Goal: Book appointment/travel/reservation

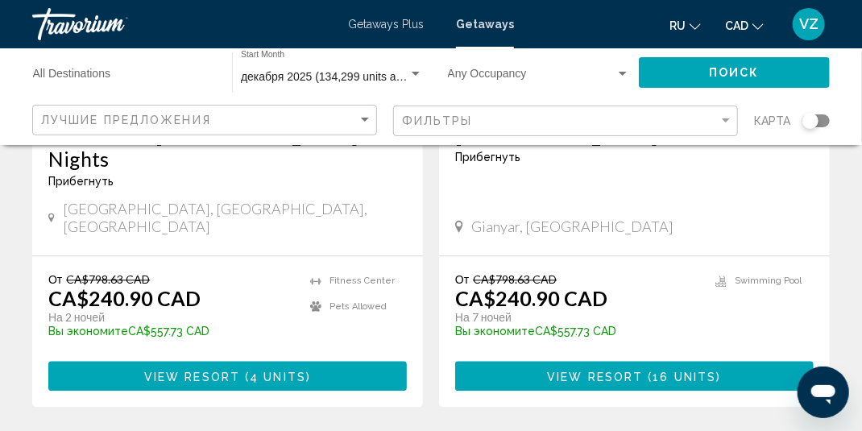
scroll to position [3305, 0]
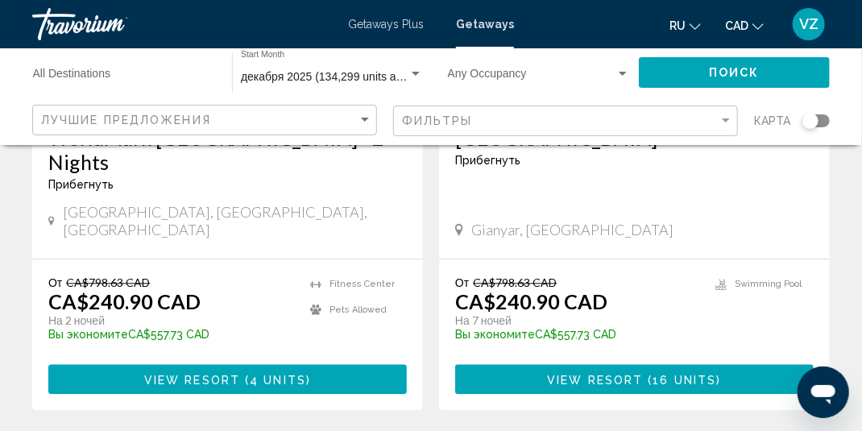
click at [393, 23] on span "Getaways Plus" at bounding box center [386, 24] width 76 height 13
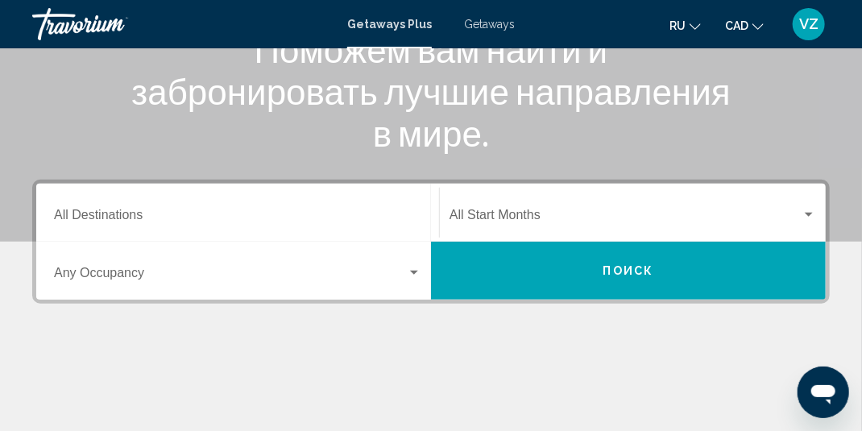
scroll to position [322, 0]
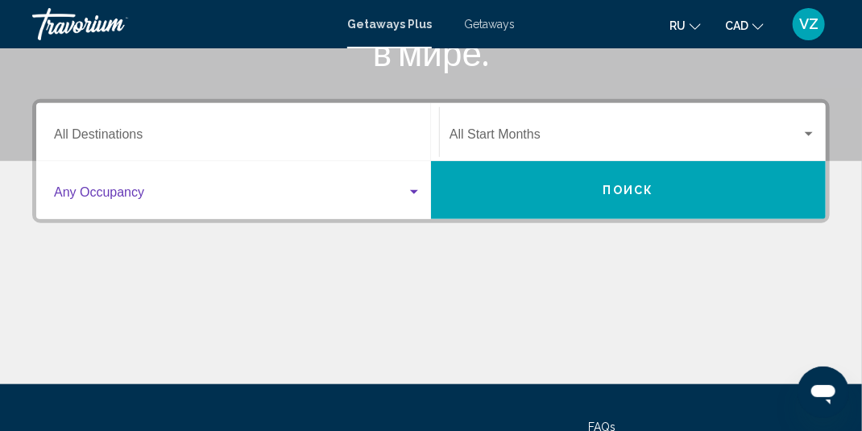
click at [415, 190] on div "Search widget" at bounding box center [414, 192] width 8 height 4
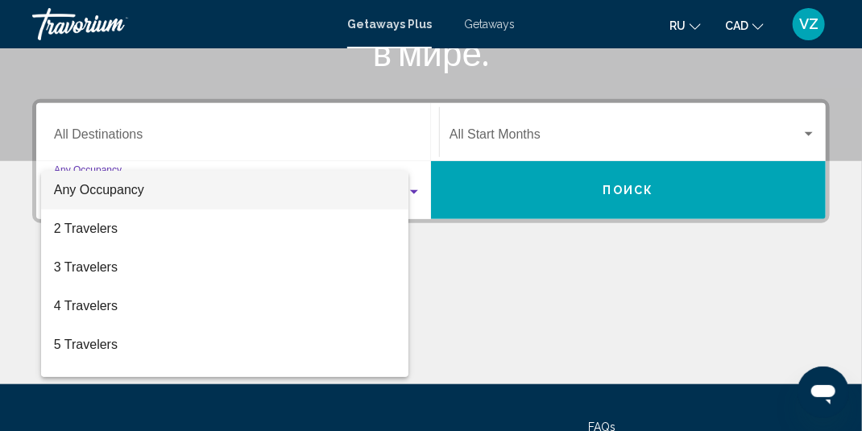
scroll to position [368, 0]
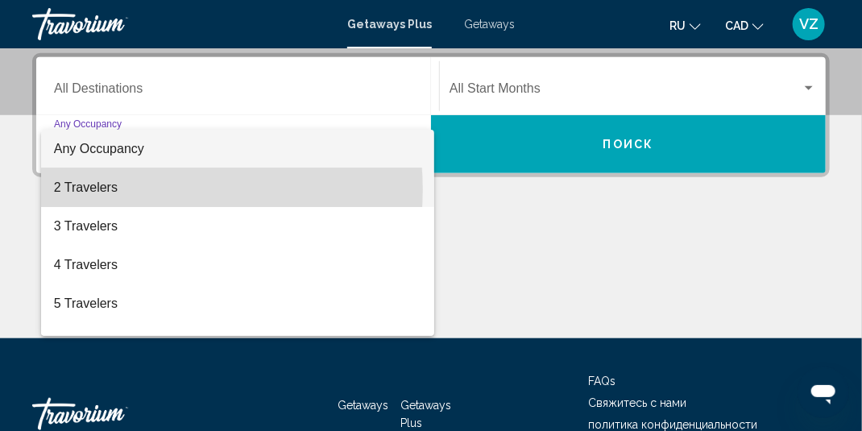
click at [139, 189] on span "2 Travelers" at bounding box center [238, 187] width 368 height 39
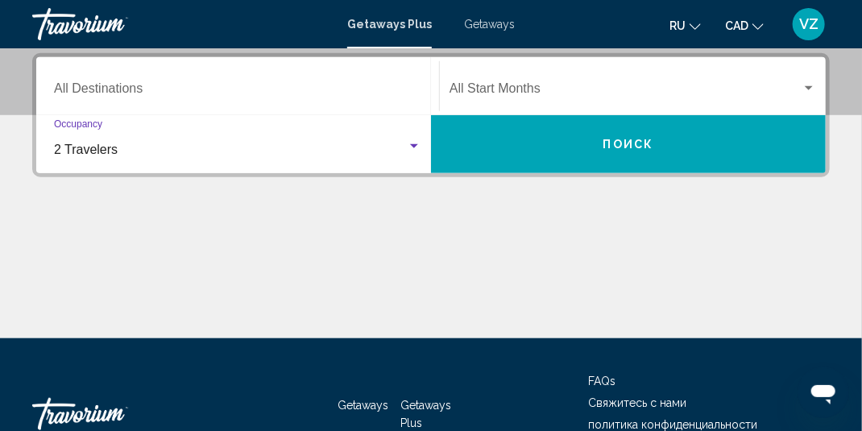
click at [630, 85] on span "Search widget" at bounding box center [626, 92] width 352 height 15
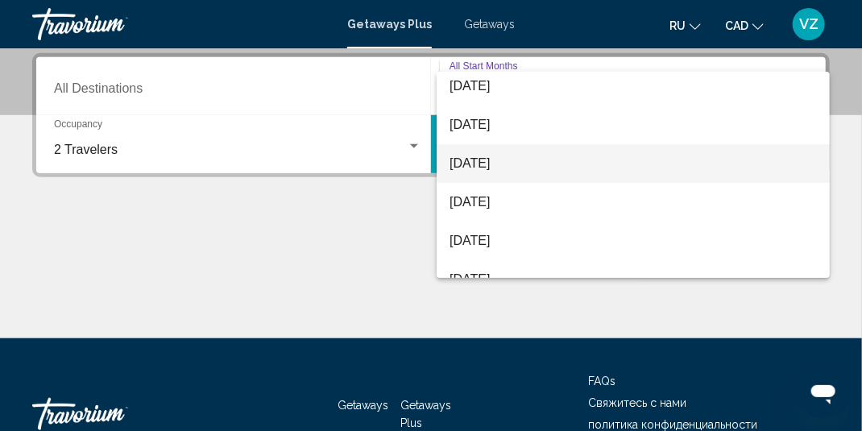
scroll to position [161, 0]
click at [564, 162] on span "[DATE]" at bounding box center [634, 162] width 368 height 39
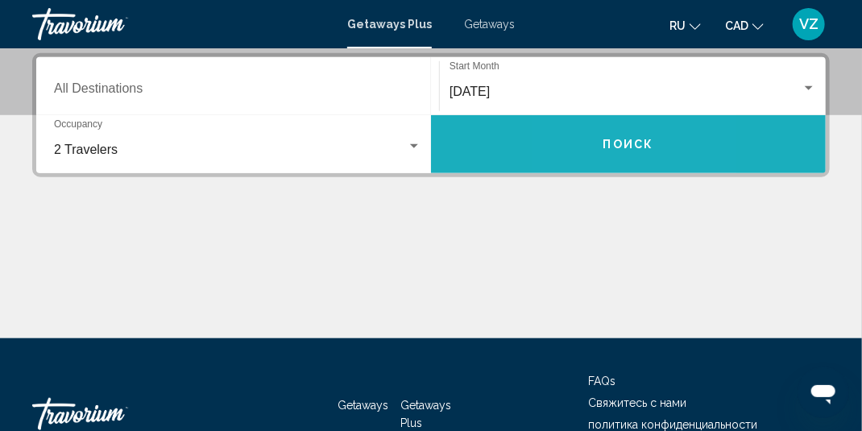
click at [578, 150] on button "Поиск" at bounding box center [628, 144] width 395 height 58
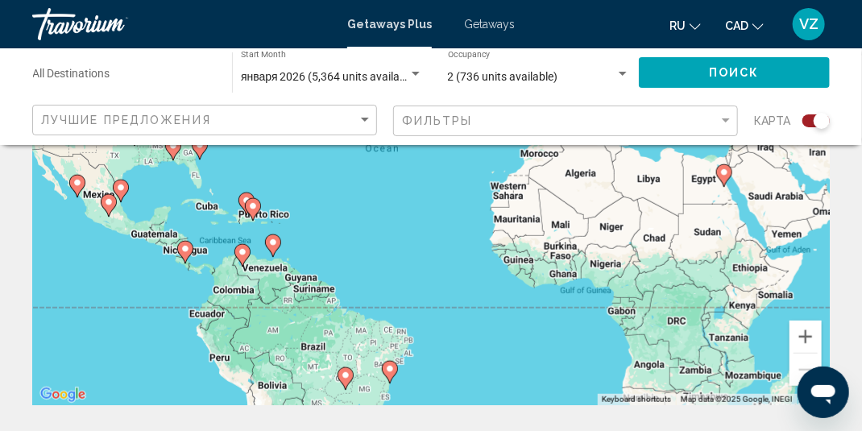
scroll to position [242, 0]
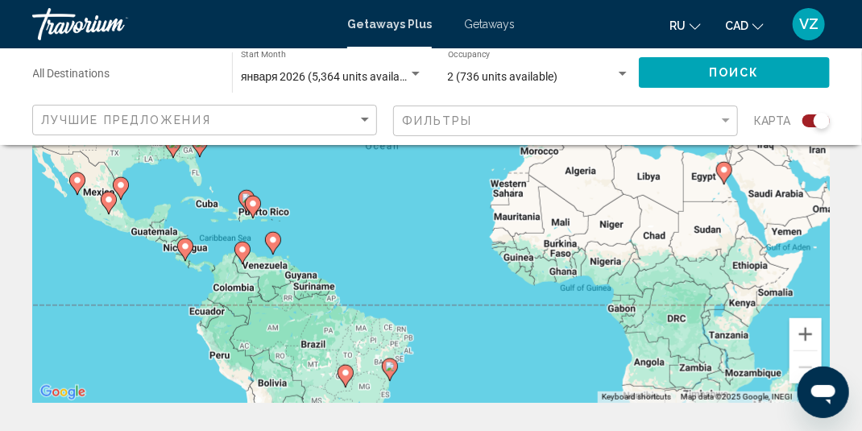
click at [185, 253] on icon "Main content" at bounding box center [185, 249] width 15 height 21
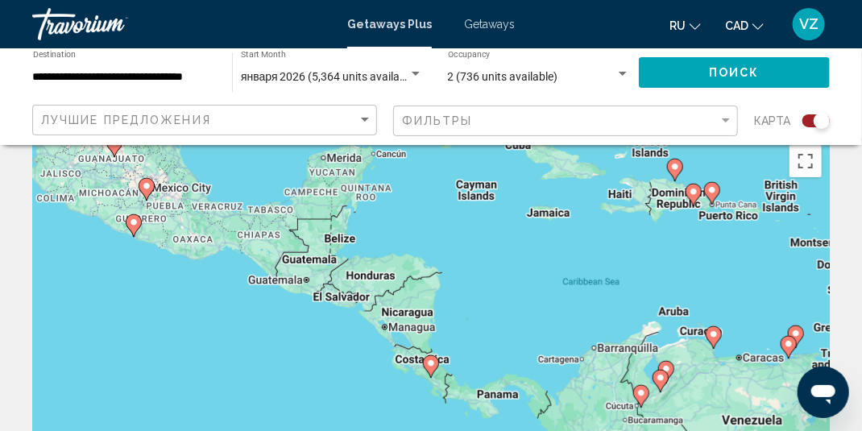
scroll to position [0, 0]
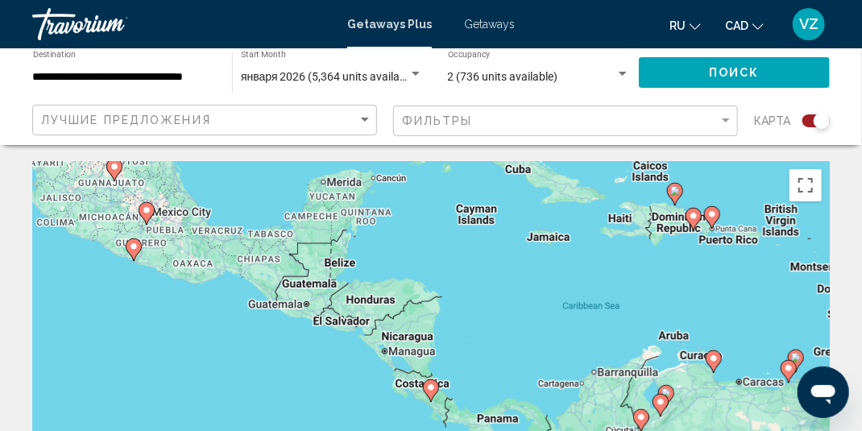
click at [131, 249] on image "Main content" at bounding box center [134, 247] width 10 height 10
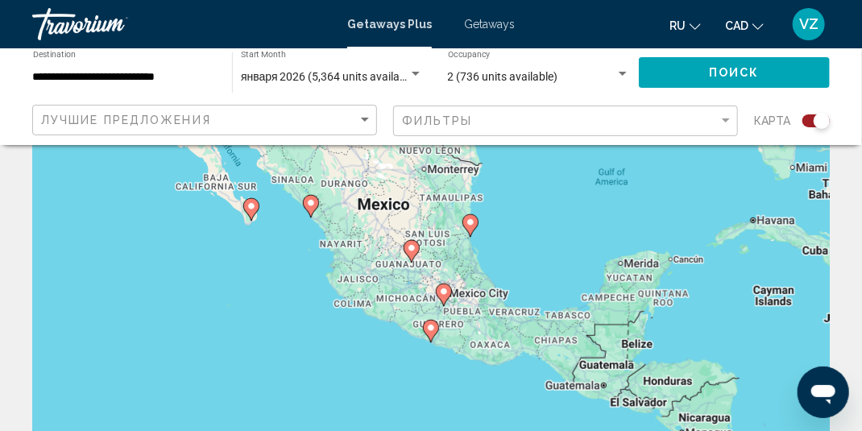
scroll to position [81, 0]
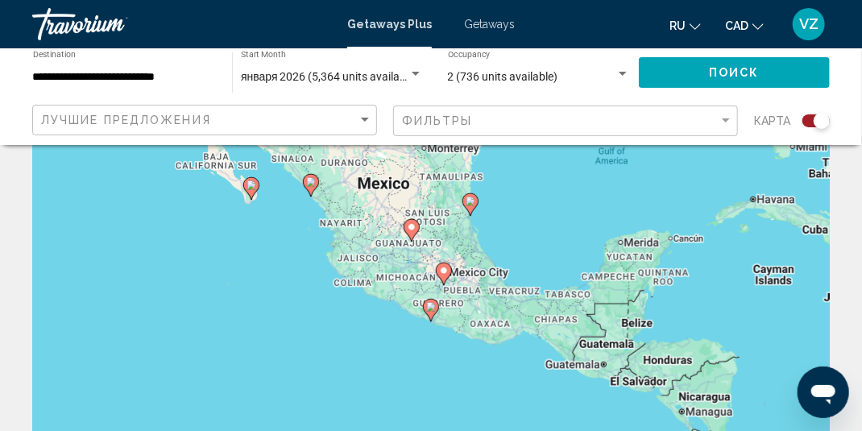
click at [308, 185] on image "Main content" at bounding box center [311, 182] width 10 height 10
type input "**********"
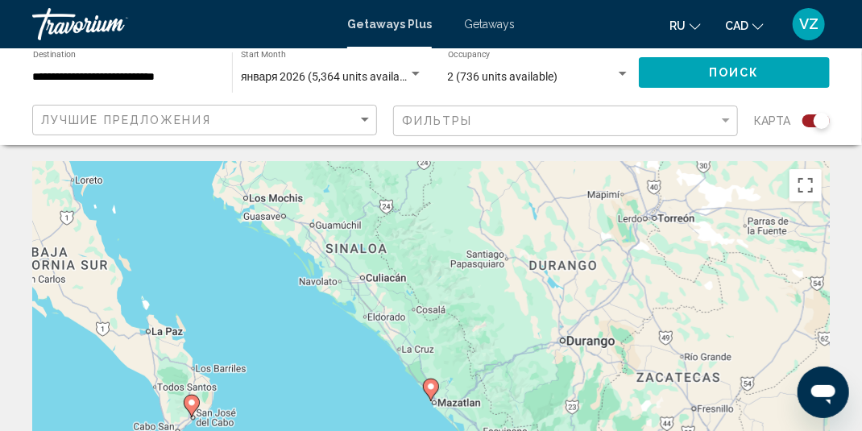
scroll to position [0, 0]
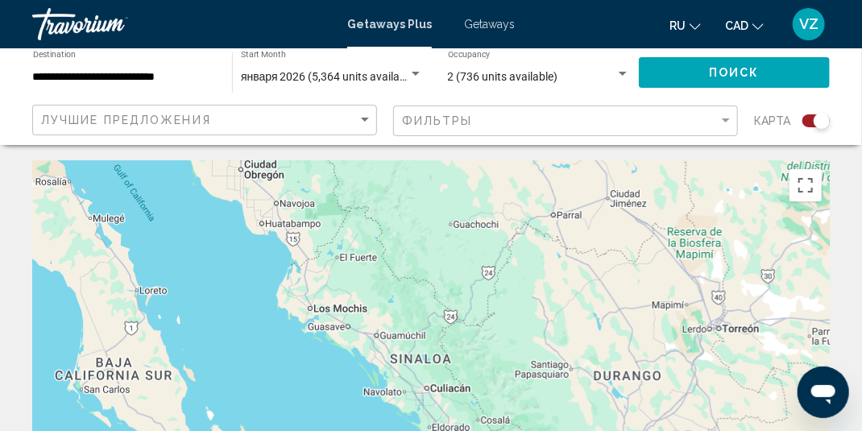
drag, startPoint x: 259, startPoint y: 266, endPoint x: 323, endPoint y: 380, distance: 131.4
click at [323, 380] on div "To navigate, press the arrow keys. To activate drag with keyboard, press Alt + …" at bounding box center [431, 403] width 798 height 484
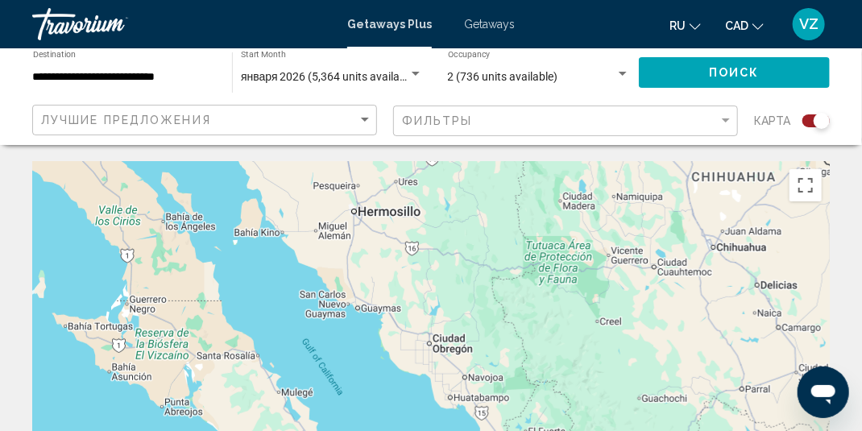
drag, startPoint x: 222, startPoint y: 222, endPoint x: 411, endPoint y: 397, distance: 258.4
click at [411, 397] on div "To navigate, press the arrow keys. To activate drag with keyboard, press Alt + …" at bounding box center [431, 403] width 798 height 484
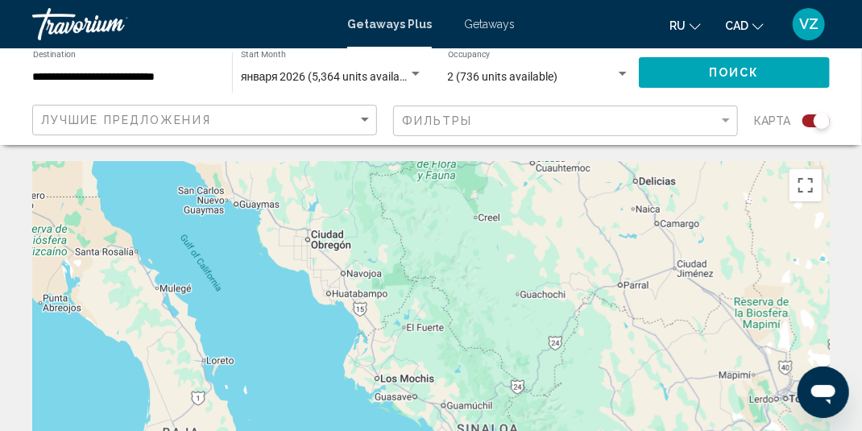
drag, startPoint x: 326, startPoint y: 258, endPoint x: 206, endPoint y: 156, distance: 157.3
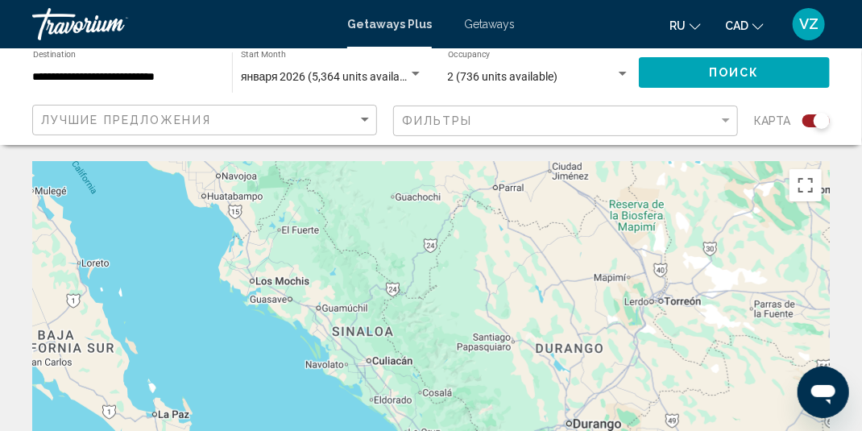
drag, startPoint x: 532, startPoint y: 322, endPoint x: 410, endPoint y: 289, distance: 126.3
click at [354, 184] on div "To navigate, press the arrow keys. To activate drag with keyboard, press Alt + …" at bounding box center [431, 403] width 798 height 484
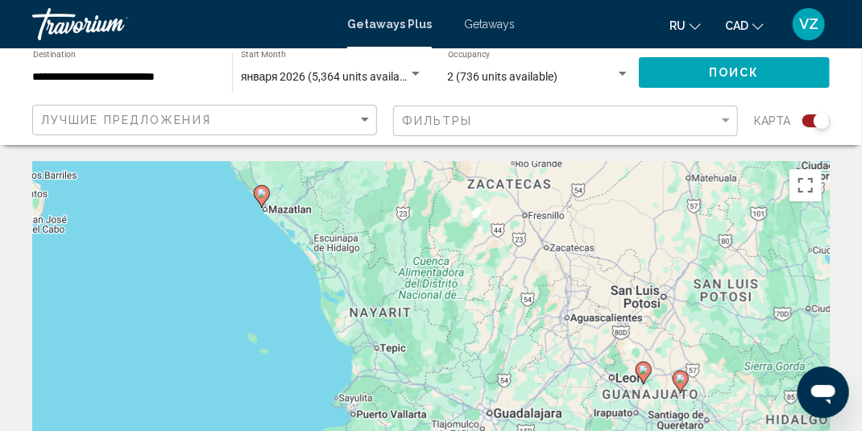
drag, startPoint x: 478, startPoint y: 369, endPoint x: 364, endPoint y: 139, distance: 257.0
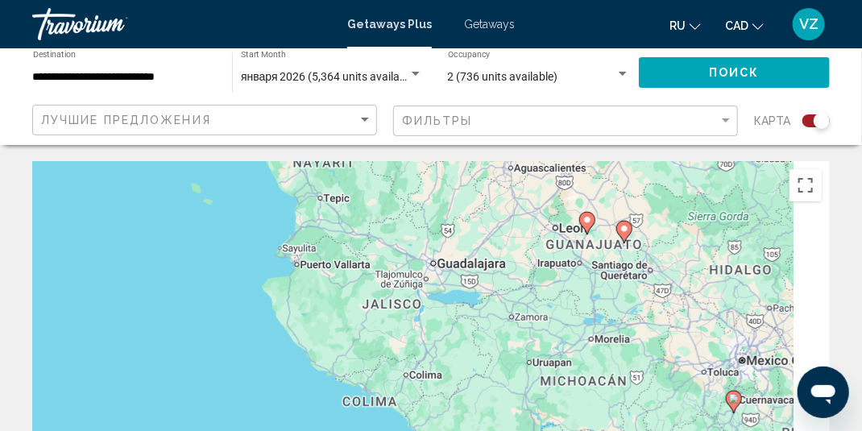
drag, startPoint x: 440, startPoint y: 202, endPoint x: 399, endPoint y: 130, distance: 83.4
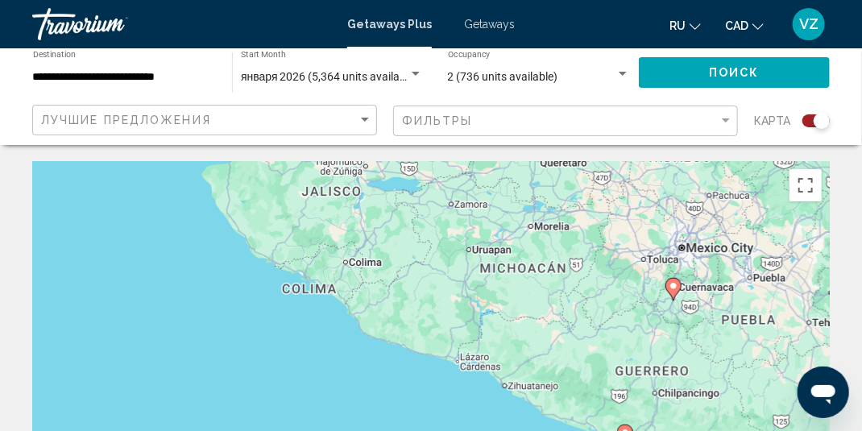
drag, startPoint x: 470, startPoint y: 350, endPoint x: 393, endPoint y: 203, distance: 165.5
click at [374, 171] on div "To navigate, press the arrow keys. To activate drag with keyboard, press Alt + …" at bounding box center [431, 403] width 798 height 484
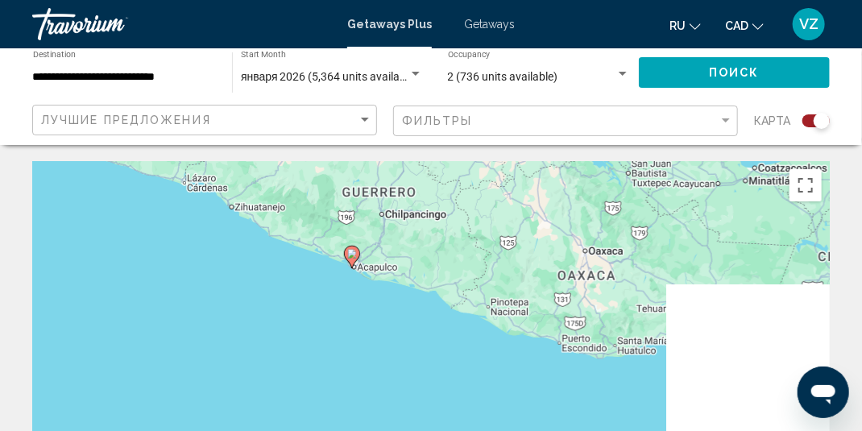
drag, startPoint x: 526, startPoint y: 280, endPoint x: 301, endPoint y: 189, distance: 243.4
click at [301, 189] on div "To navigate, press the arrow keys. To activate drag with keyboard, press Alt + …" at bounding box center [431, 403] width 798 height 484
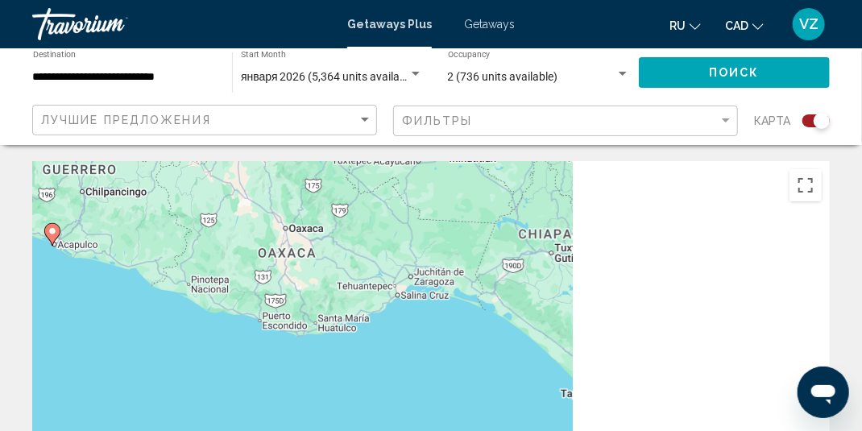
drag, startPoint x: 528, startPoint y: 240, endPoint x: 234, endPoint y: 217, distance: 295.1
click at [234, 217] on div "To navigate, press the arrow keys. To activate drag with keyboard, press Alt + …" at bounding box center [431, 403] width 798 height 484
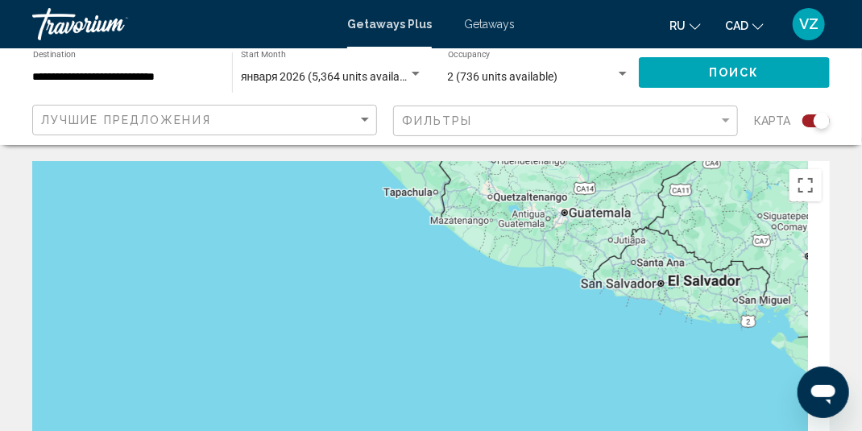
drag, startPoint x: 486, startPoint y: 319, endPoint x: 304, endPoint y: 119, distance: 270.5
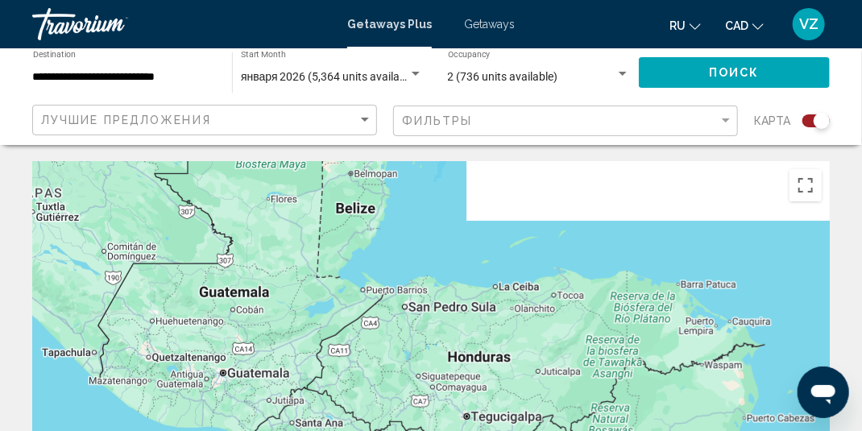
drag, startPoint x: 667, startPoint y: 243, endPoint x: 329, endPoint y: 388, distance: 368.0
click at [327, 389] on div "To navigate, press the arrow keys." at bounding box center [431, 403] width 798 height 484
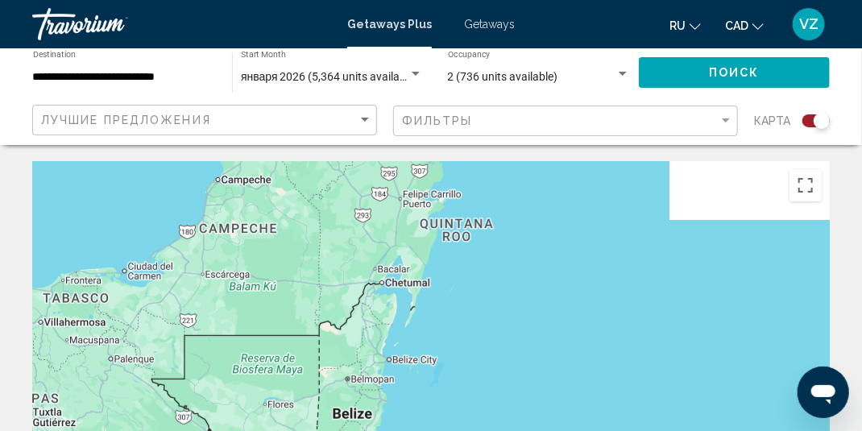
drag, startPoint x: 429, startPoint y: 260, endPoint x: 438, endPoint y: 373, distance: 113.2
click at [423, 408] on div "To navigate, press the arrow keys." at bounding box center [431, 403] width 798 height 484
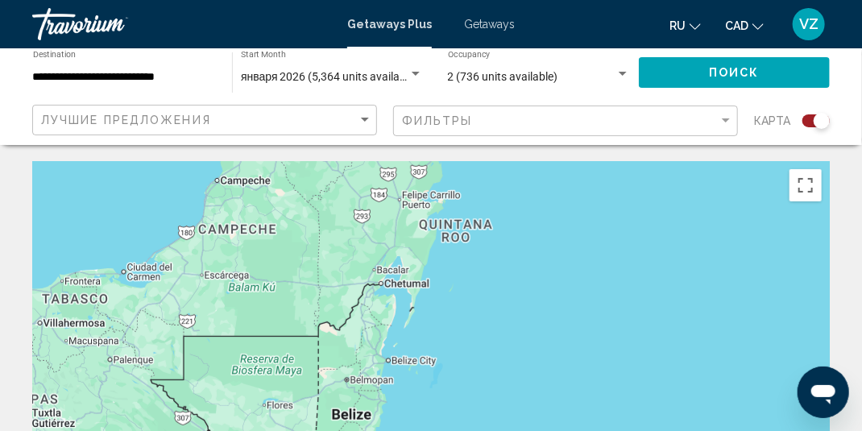
drag, startPoint x: 487, startPoint y: 226, endPoint x: 430, endPoint y: 294, distance: 89.3
click at [444, 361] on div "To navigate, press the arrow keys." at bounding box center [431, 403] width 798 height 484
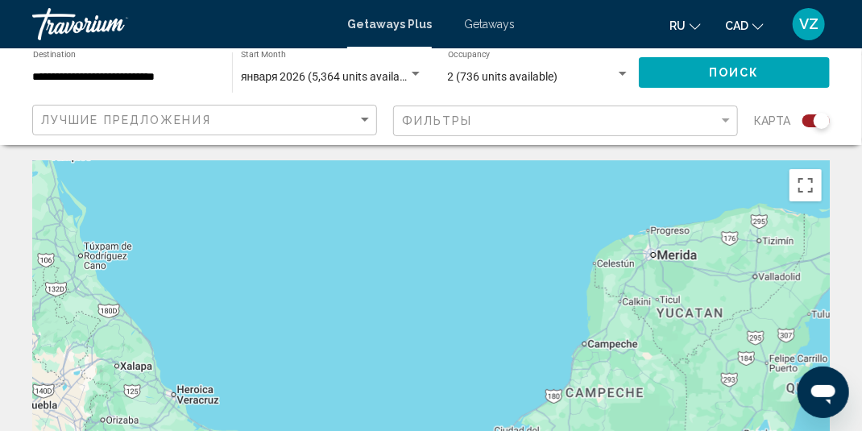
drag, startPoint x: 400, startPoint y: 279, endPoint x: 680, endPoint y: 380, distance: 297.6
click at [738, 401] on div "To navigate, press the arrow keys." at bounding box center [431, 403] width 798 height 484
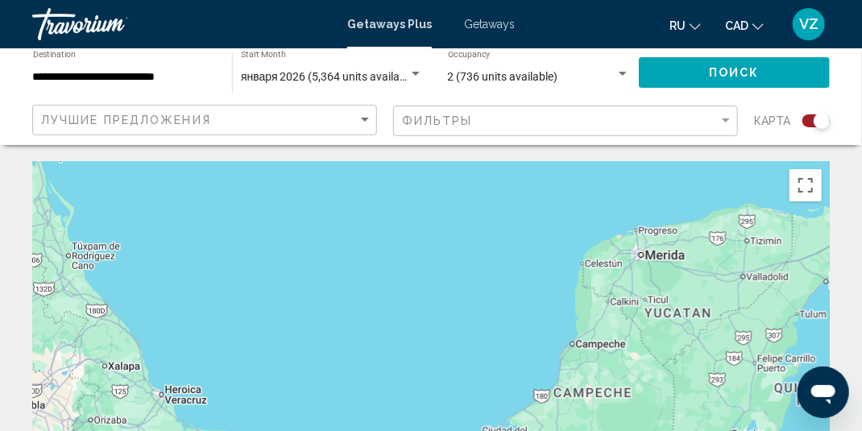
drag, startPoint x: 230, startPoint y: 235, endPoint x: 339, endPoint y: 265, distance: 112.8
click at [339, 265] on div "To navigate, press the arrow keys. To activate drag with keyboard, press Alt + …" at bounding box center [431, 403] width 798 height 484
drag, startPoint x: 200, startPoint y: 251, endPoint x: 304, endPoint y: 281, distance: 108.2
click at [304, 281] on div "To navigate, press the arrow keys. To activate drag with keyboard, press Alt + …" at bounding box center [431, 403] width 798 height 484
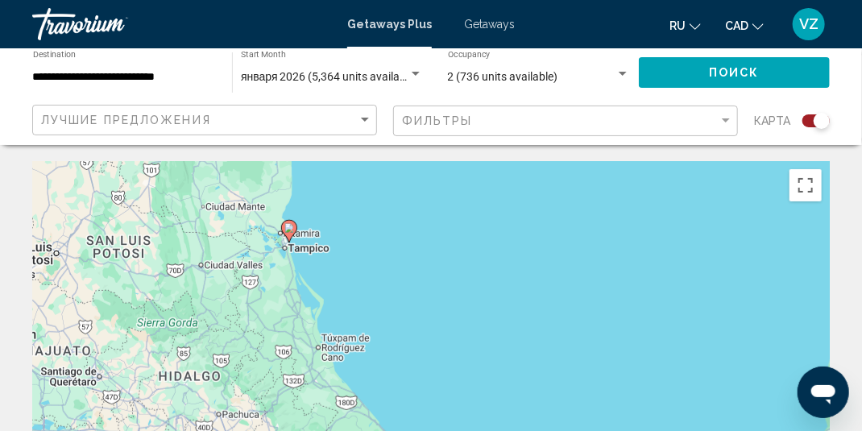
drag, startPoint x: 217, startPoint y: 269, endPoint x: 461, endPoint y: 349, distance: 256.9
click at [485, 391] on div "To navigate, press the arrow keys. To activate drag with keyboard, press Alt + …" at bounding box center [431, 403] width 798 height 484
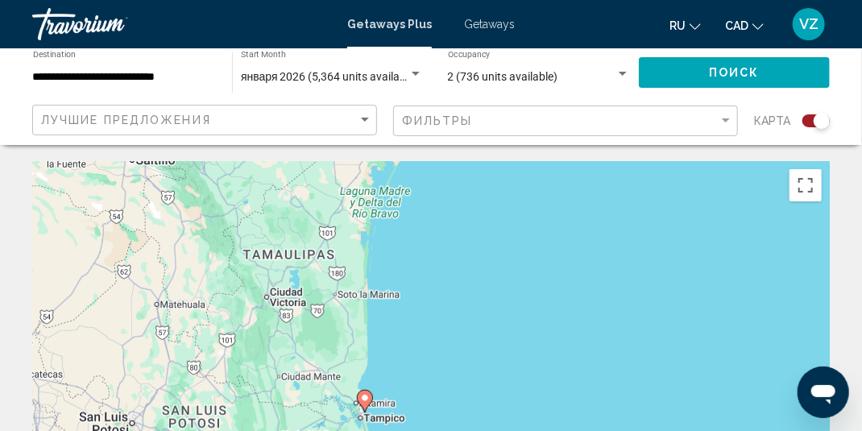
drag, startPoint x: 365, startPoint y: 219, endPoint x: 422, endPoint y: 360, distance: 151.5
click at [422, 361] on div "To navigate, press the arrow keys. To activate drag with keyboard, press Alt + …" at bounding box center [431, 403] width 798 height 484
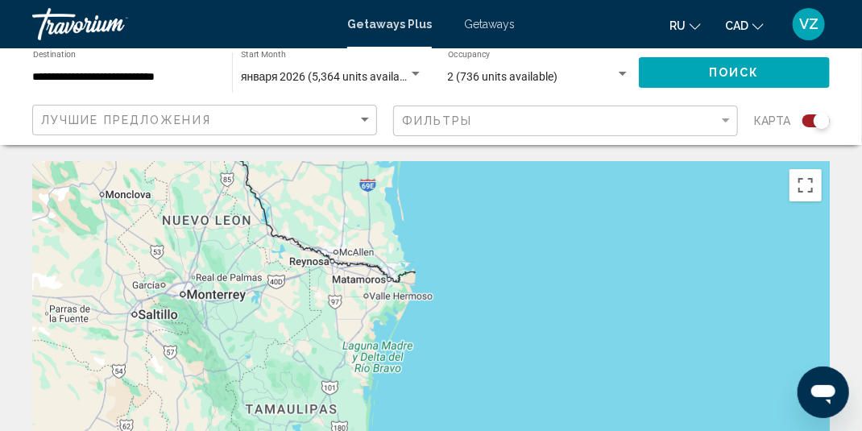
drag, startPoint x: 381, startPoint y: 232, endPoint x: 387, endPoint y: 367, distance: 134.7
click at [385, 376] on div "To navigate, press the arrow keys. To activate drag with keyboard, press Alt + …" at bounding box center [431, 403] width 798 height 484
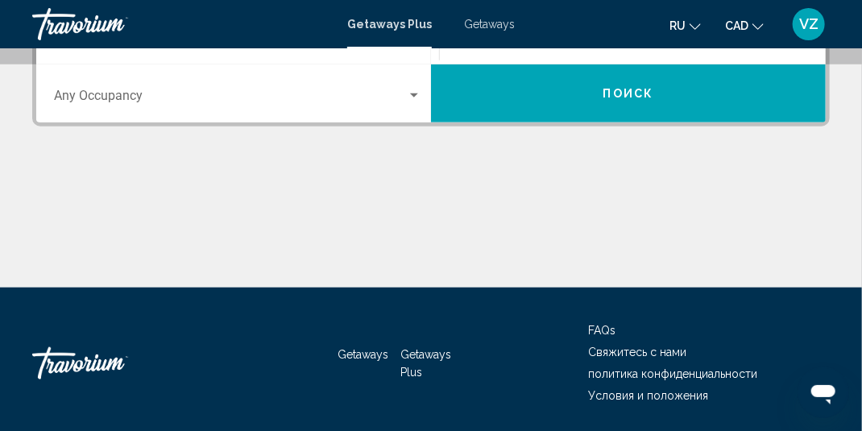
scroll to position [311, 0]
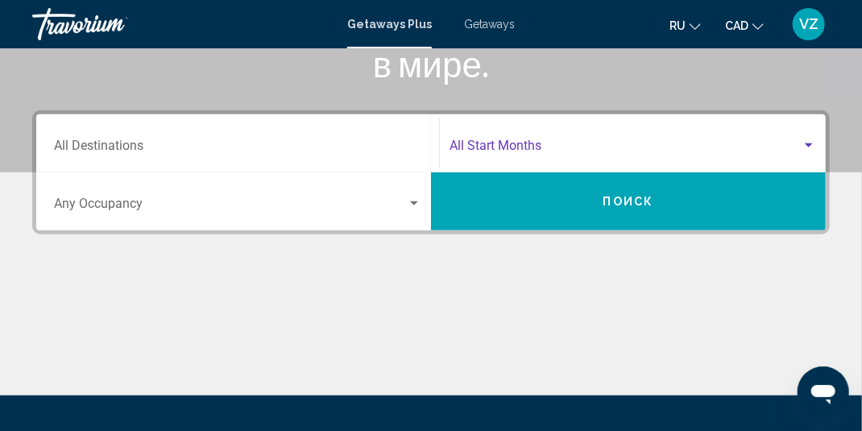
click at [474, 148] on span "Search widget" at bounding box center [626, 149] width 352 height 15
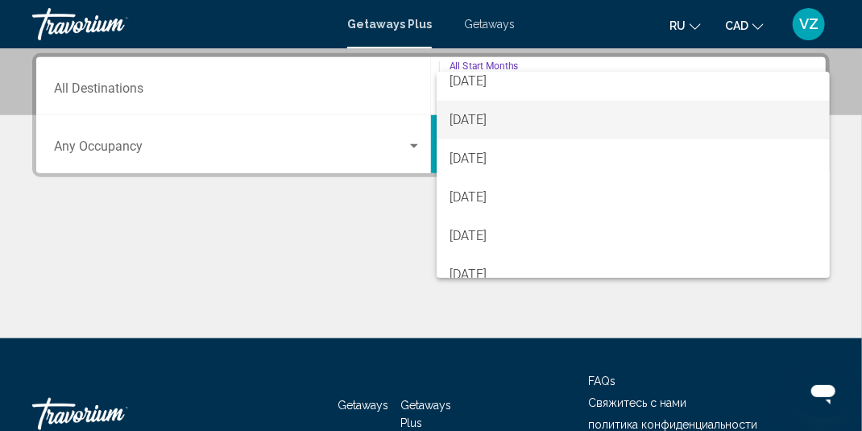
scroll to position [161, 0]
click at [475, 125] on span "[DATE]" at bounding box center [634, 123] width 368 height 39
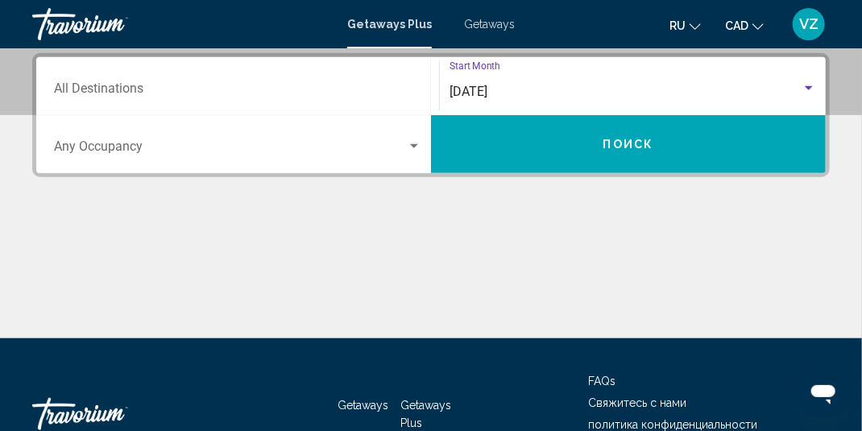
click at [517, 145] on button "Поиск" at bounding box center [628, 144] width 395 height 58
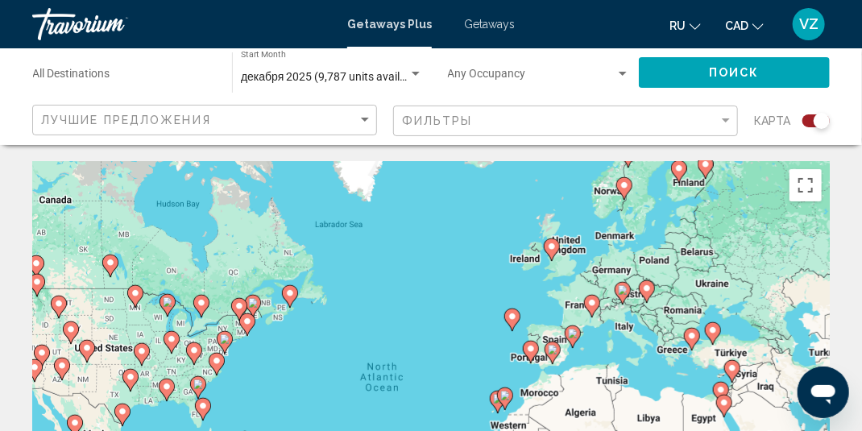
drag, startPoint x: 817, startPoint y: 124, endPoint x: 803, endPoint y: 127, distance: 14.1
click at [803, 127] on div "карта" at bounding box center [792, 121] width 76 height 33
click at [811, 118] on div "Search widget" at bounding box center [816, 120] width 27 height 13
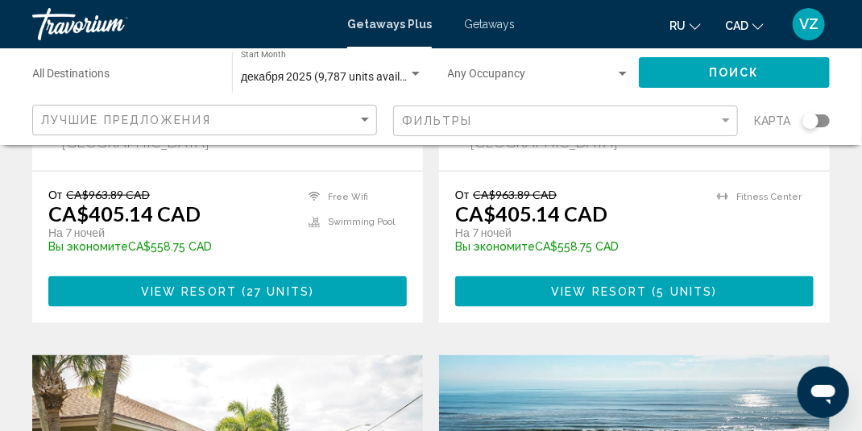
scroll to position [2741, 0]
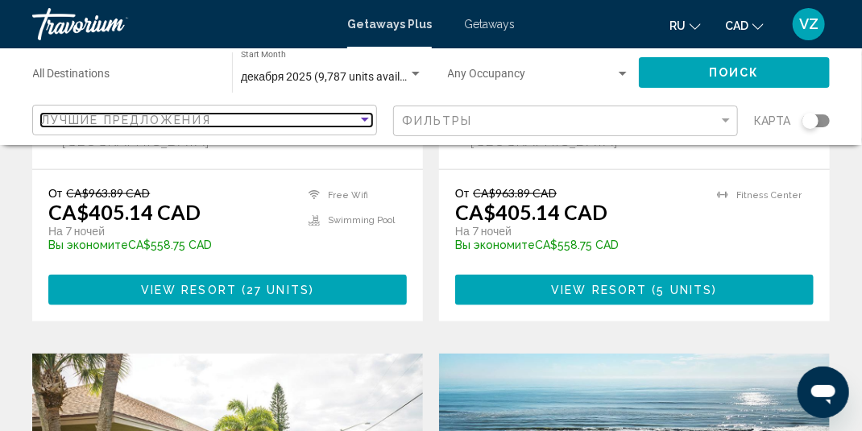
click at [361, 120] on div "Sort by" at bounding box center [365, 120] width 8 height 4
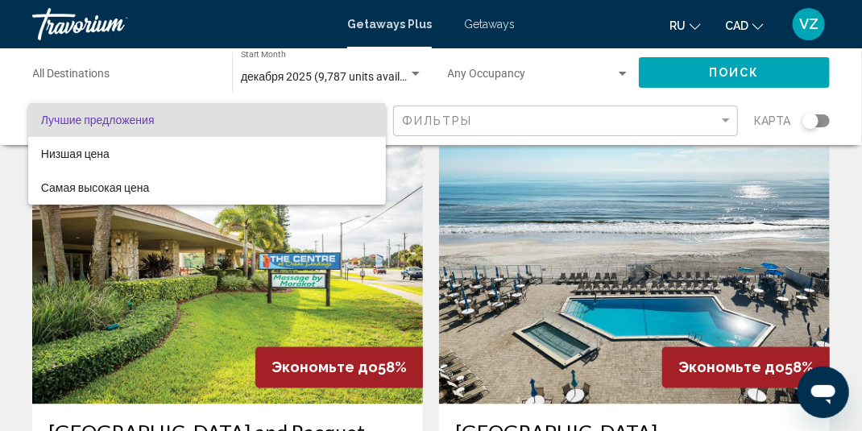
scroll to position [2902, 0]
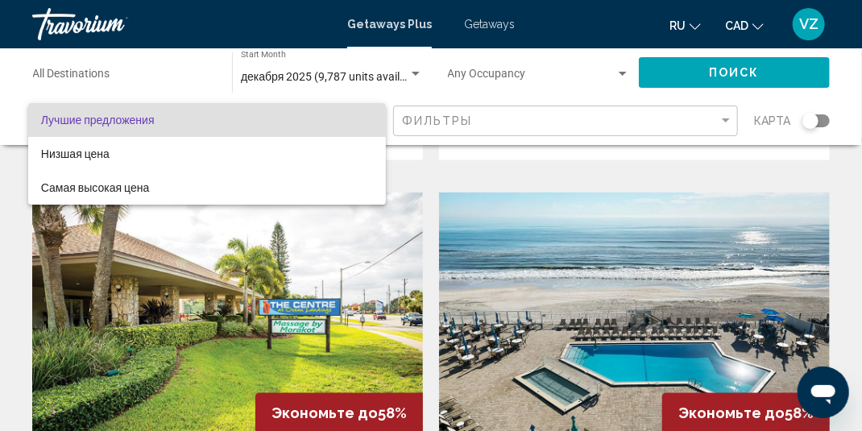
click at [723, 121] on div at bounding box center [431, 215] width 862 height 431
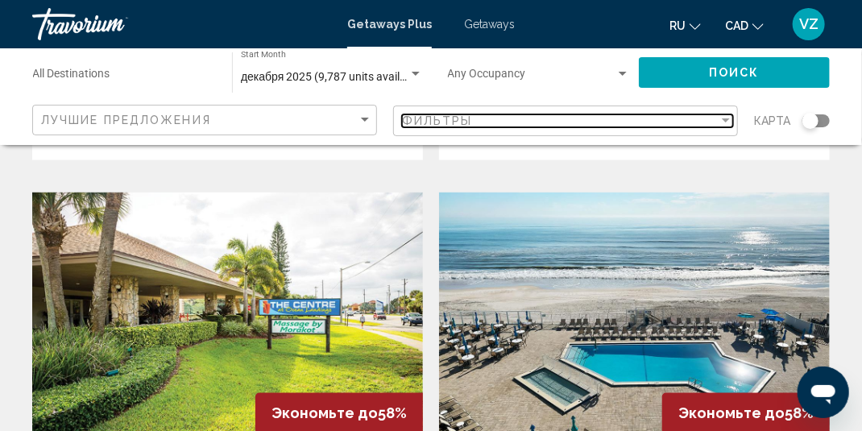
click at [723, 121] on div "Filter" at bounding box center [726, 120] width 8 height 4
